Goal: Check status: Check status

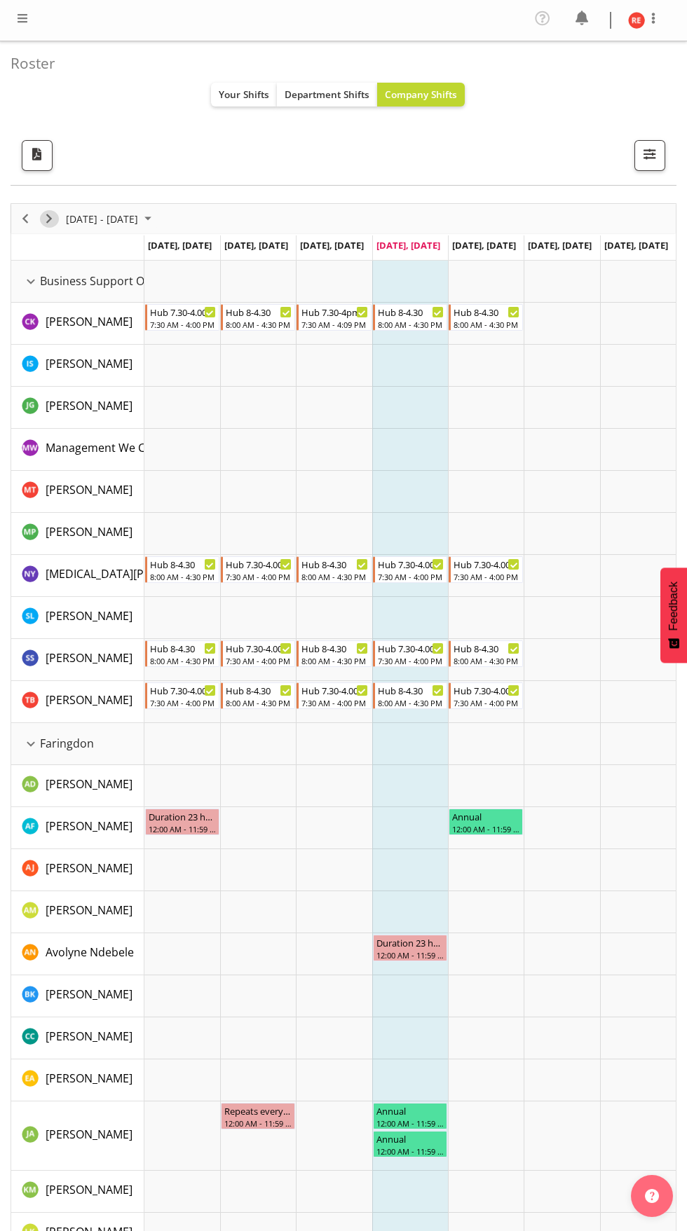
click at [53, 218] on span "Next" at bounding box center [49, 219] width 17 height 18
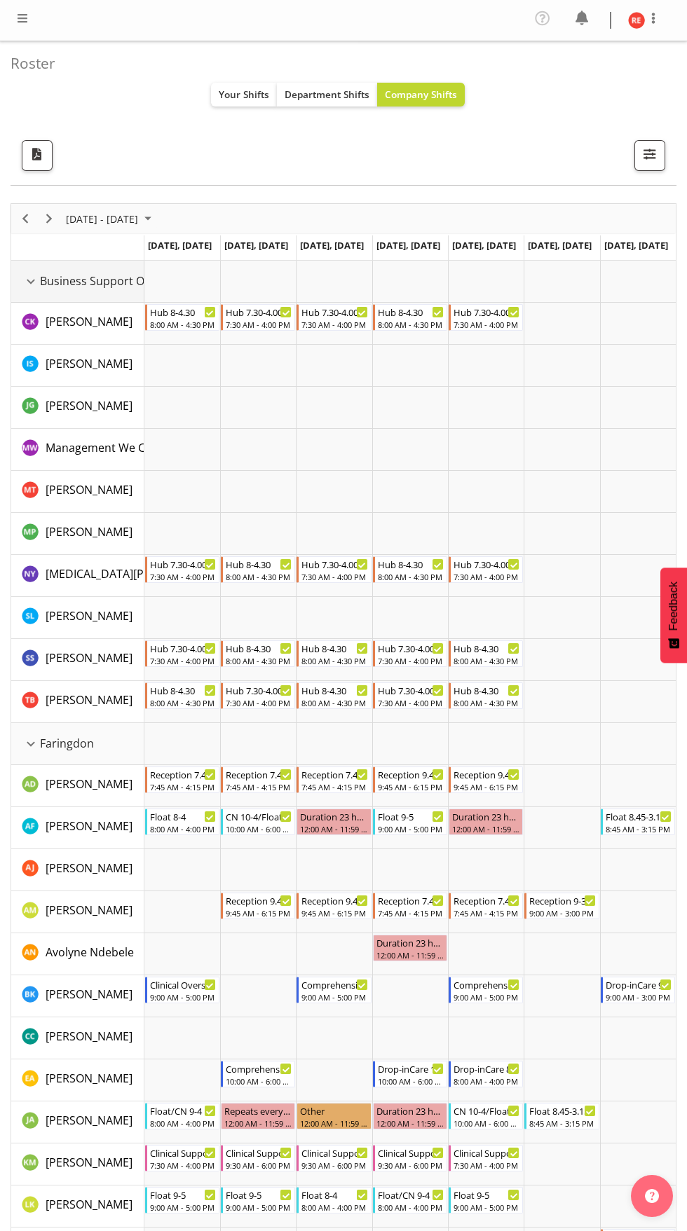
click at [36, 286] on div "Business Support Office resource" at bounding box center [31, 282] width 18 height 18
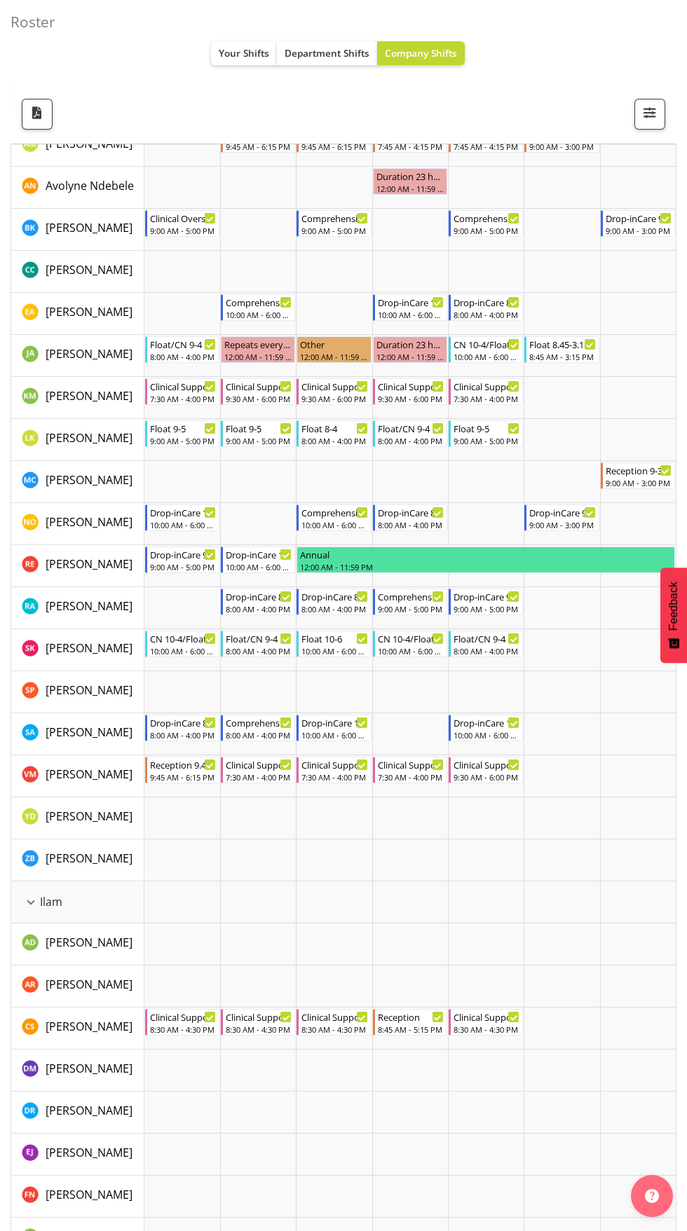
scroll to position [345, 0]
